Goal: Information Seeking & Learning: Learn about a topic

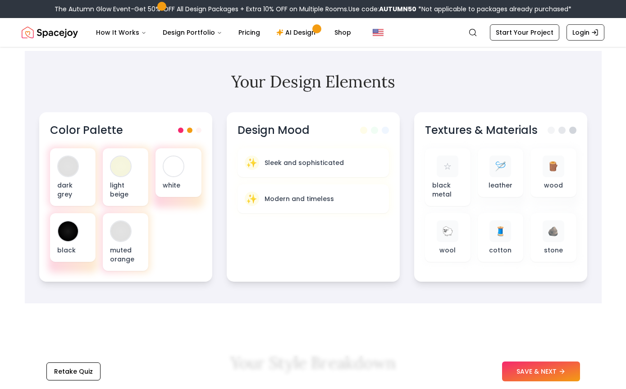
scroll to position [279, 0]
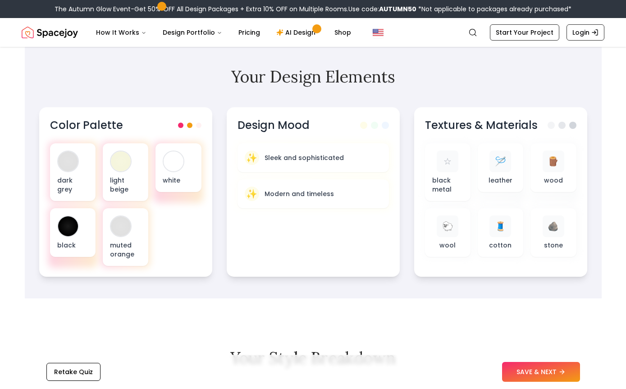
click at [117, 168] on div at bounding box center [121, 161] width 20 height 20
click at [127, 170] on div at bounding box center [121, 162] width 22 height 22
click at [65, 165] on div at bounding box center [68, 161] width 20 height 20
click at [60, 232] on div at bounding box center [68, 226] width 20 height 20
click at [123, 229] on div at bounding box center [121, 226] width 20 height 20
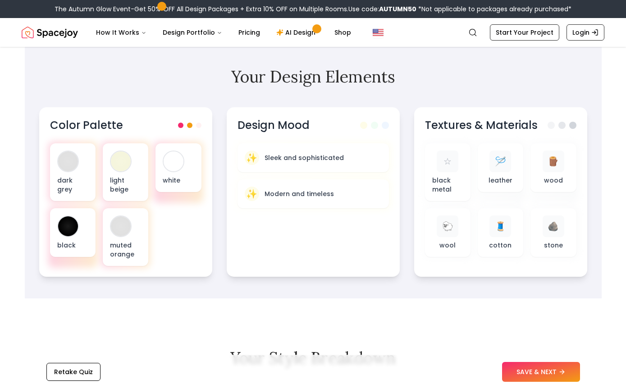
click at [183, 170] on div "white" at bounding box center [179, 167] width 46 height 49
click at [61, 165] on div at bounding box center [68, 161] width 20 height 20
click at [80, 226] on div "black" at bounding box center [73, 232] width 46 height 49
click at [132, 237] on div "muted orange" at bounding box center [126, 237] width 46 height 58
click at [179, 168] on div at bounding box center [174, 161] width 20 height 20
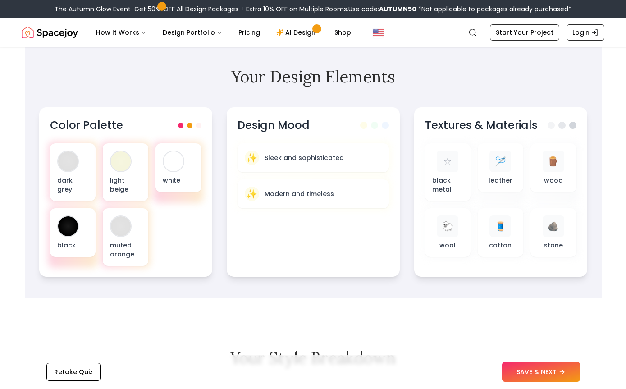
click at [63, 168] on div at bounding box center [68, 161] width 20 height 20
click at [61, 230] on div at bounding box center [68, 226] width 20 height 20
click at [138, 238] on div "muted orange" at bounding box center [126, 237] width 46 height 58
click at [190, 184] on p "white" at bounding box center [178, 180] width 31 height 9
click at [70, 220] on div at bounding box center [68, 226] width 20 height 20
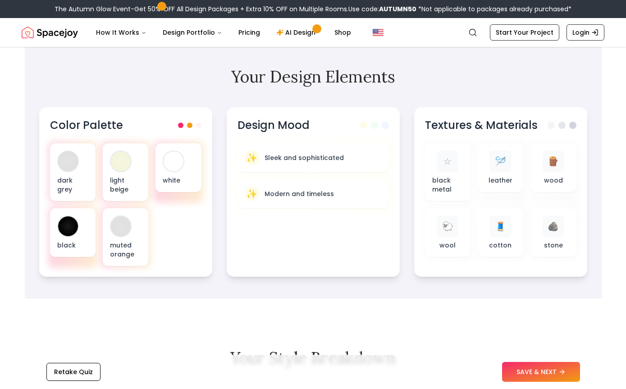
click at [199, 121] on div "Color Palette" at bounding box center [125, 125] width 151 height 14
click at [69, 237] on div at bounding box center [68, 226] width 22 height 22
click at [364, 157] on div "✨ Sleek and sophisticated" at bounding box center [313, 158] width 137 height 14
click at [349, 158] on div "✨ Sleek and sophisticated" at bounding box center [313, 158] width 137 height 14
click at [437, 169] on div "☆" at bounding box center [448, 162] width 22 height 22
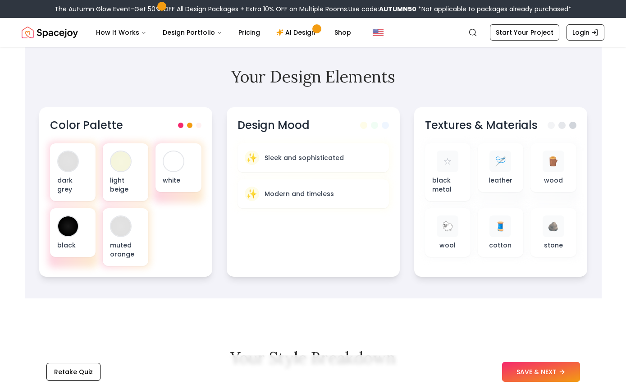
click at [496, 169] on div "🪡" at bounding box center [501, 162] width 22 height 22
click at [561, 175] on div "🪵 wood" at bounding box center [553, 168] width 31 height 34
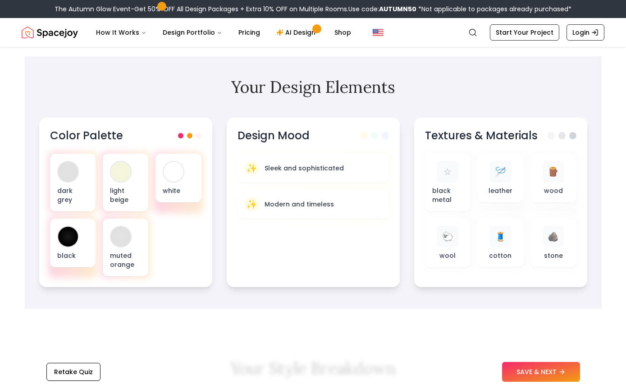
scroll to position [269, 0]
click at [545, 247] on div "🪨" at bounding box center [554, 236] width 22 height 22
click at [503, 259] on p "cotton" at bounding box center [500, 255] width 23 height 9
click at [434, 253] on div "🐑 wool" at bounding box center [447, 242] width 31 height 34
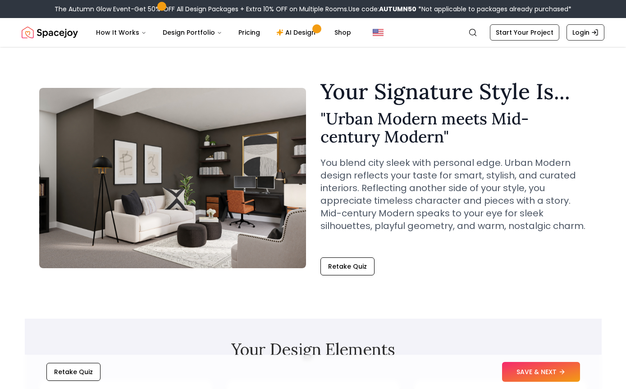
scroll to position [0, 0]
